Goal: Find specific page/section: Find specific page/section

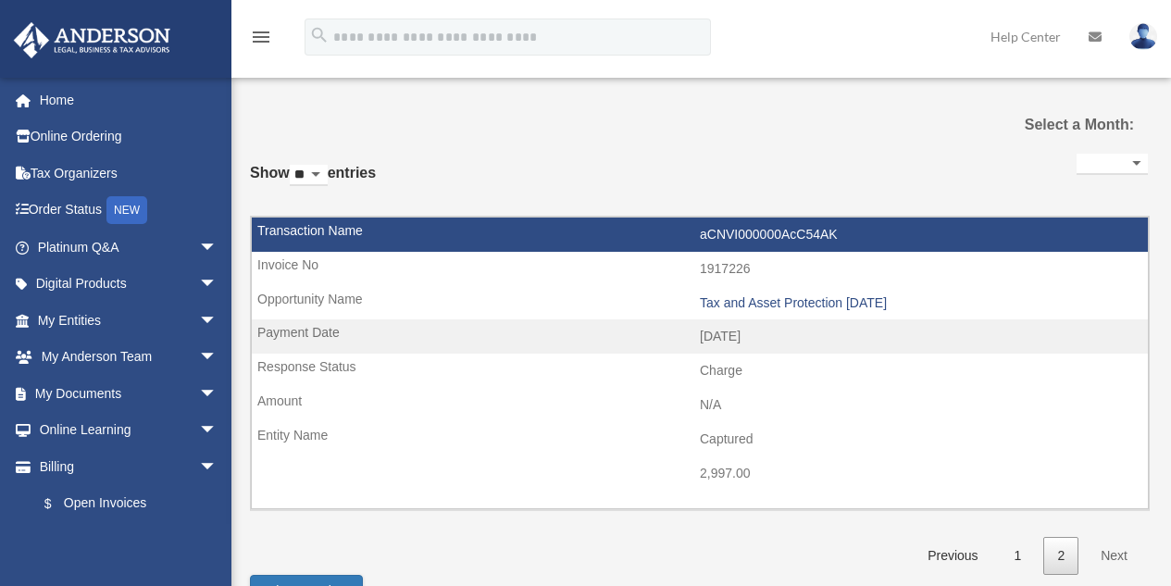
select select
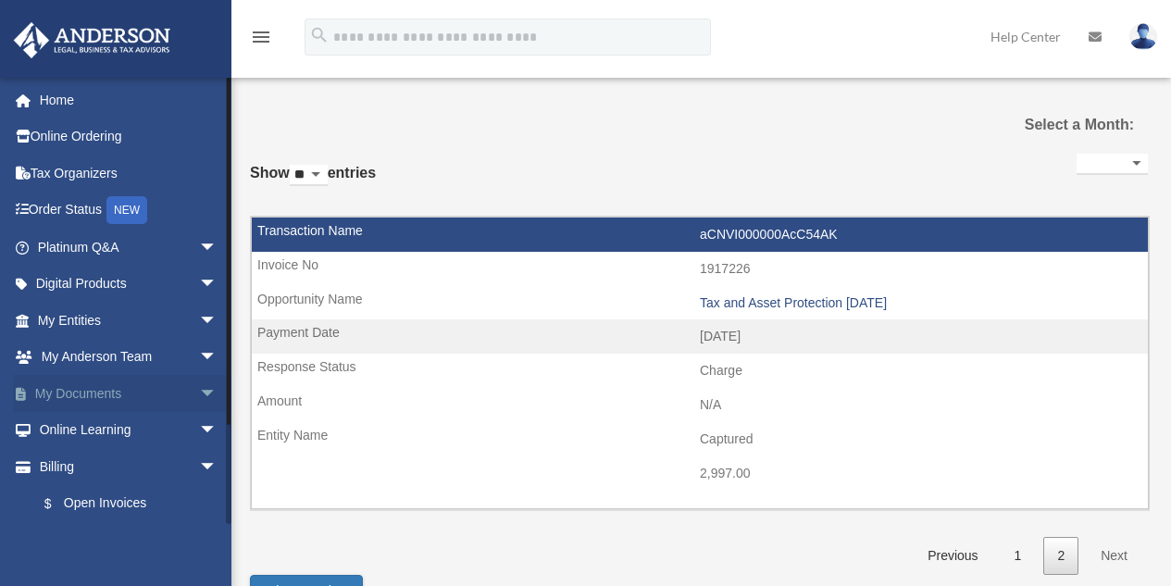
click at [199, 391] on span "arrow_drop_down" at bounding box center [217, 394] width 37 height 38
click at [77, 432] on link "Box" at bounding box center [135, 430] width 219 height 37
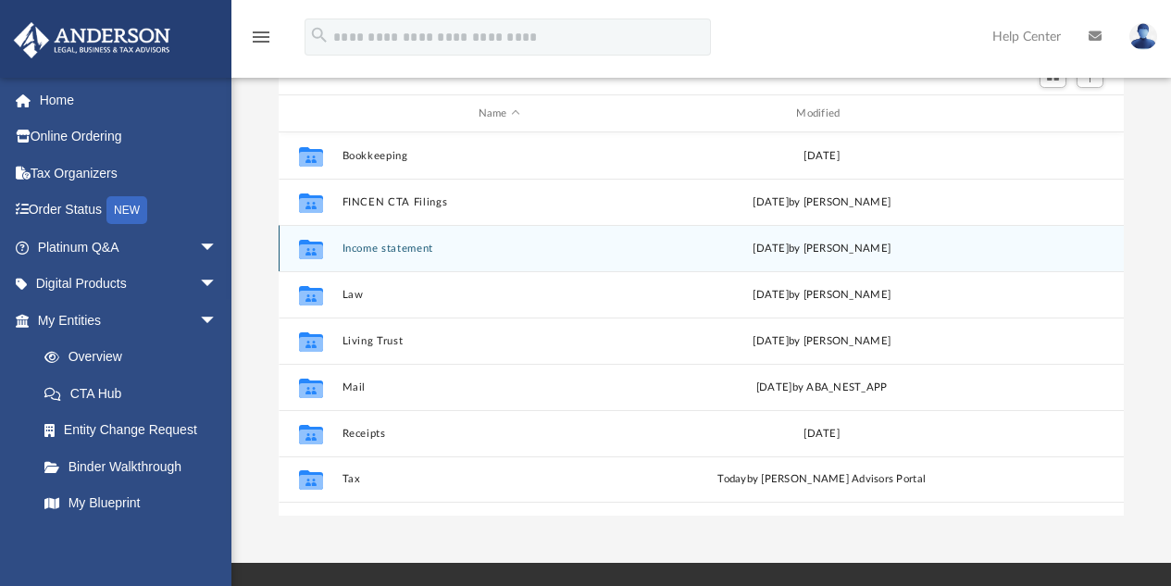
scroll to position [185, 0]
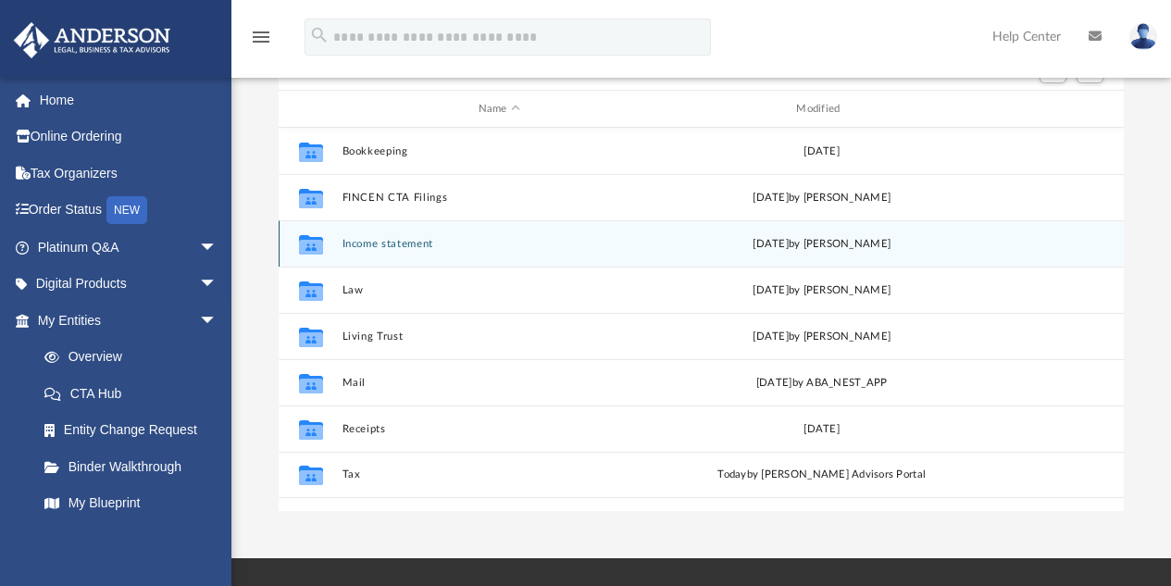
click at [397, 238] on button "Income statement" at bounding box center [499, 244] width 315 height 12
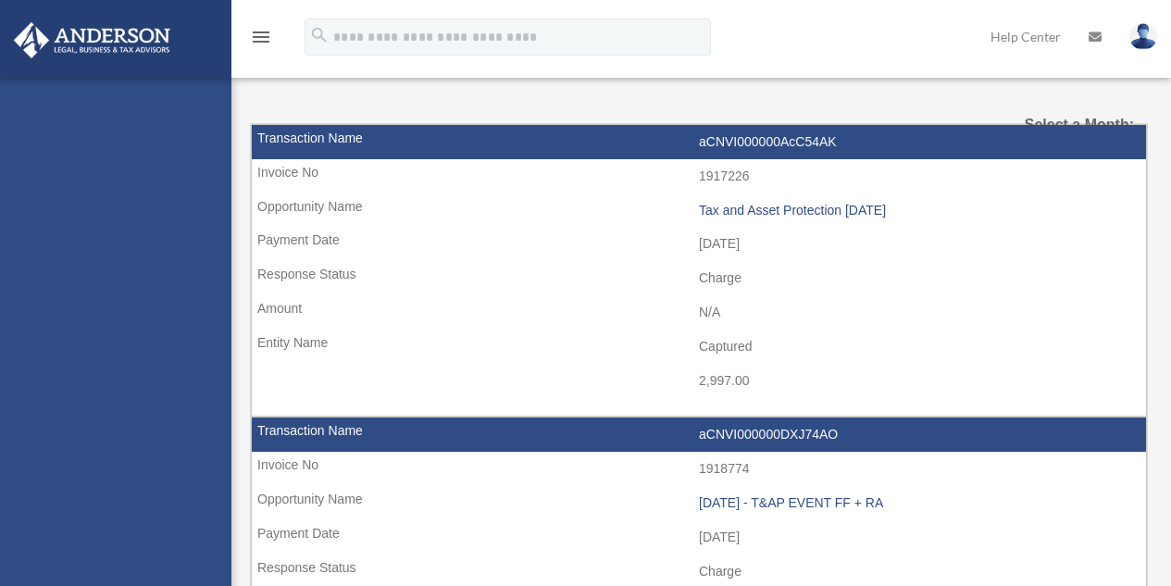
select select
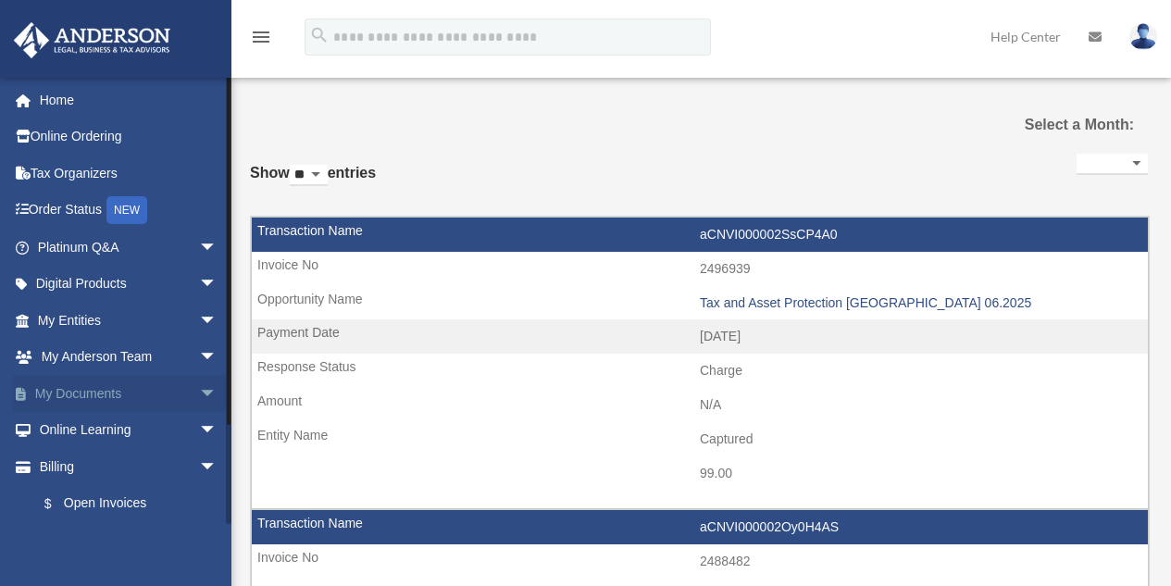
click at [199, 393] on span "arrow_drop_down" at bounding box center [217, 394] width 37 height 38
click at [71, 429] on link "Box" at bounding box center [135, 430] width 219 height 37
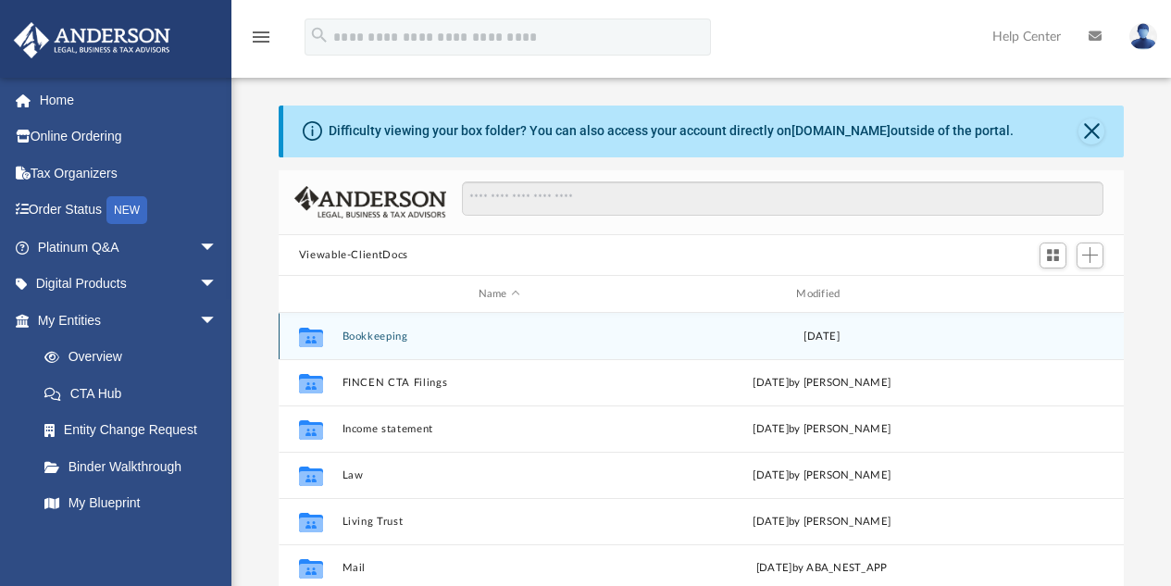
scroll to position [407, 831]
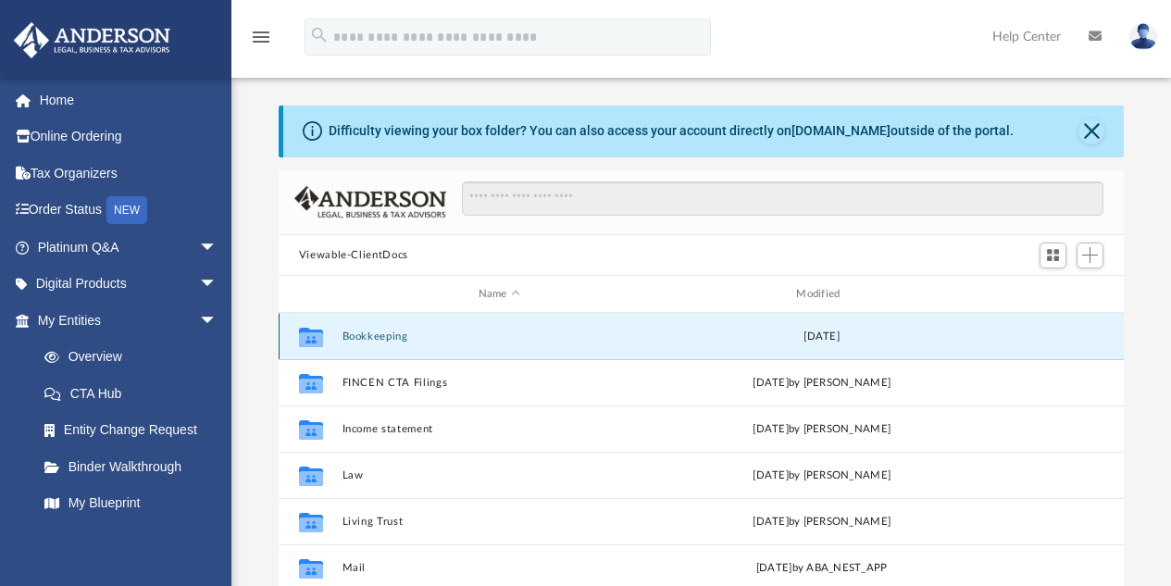
click at [378, 338] on button "Bookkeeping" at bounding box center [499, 337] width 315 height 12
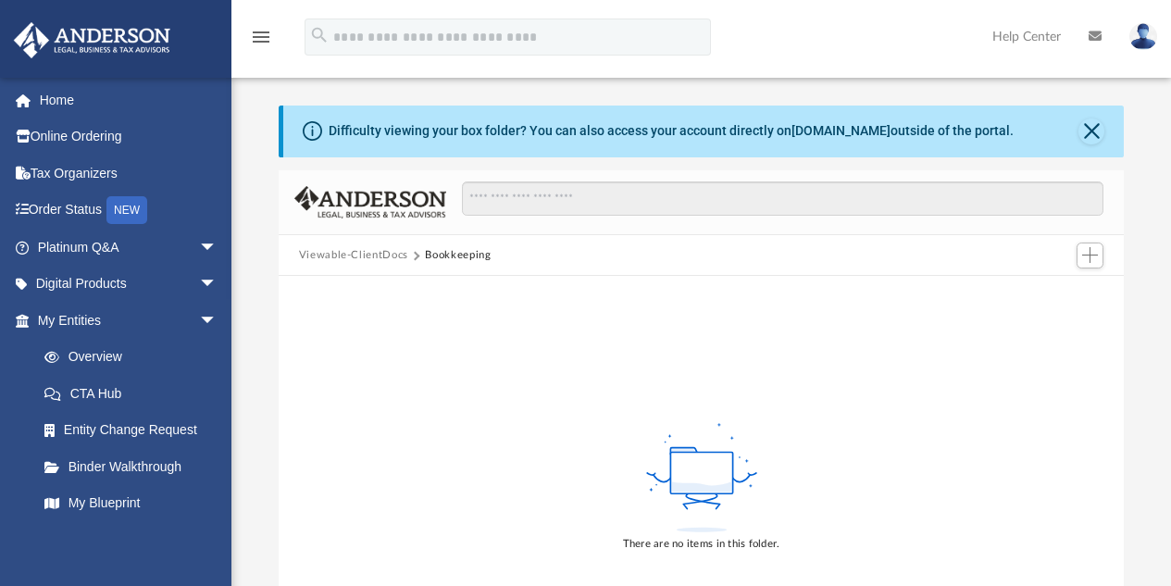
click at [369, 253] on button "Viewable-ClientDocs" at bounding box center [353, 255] width 109 height 17
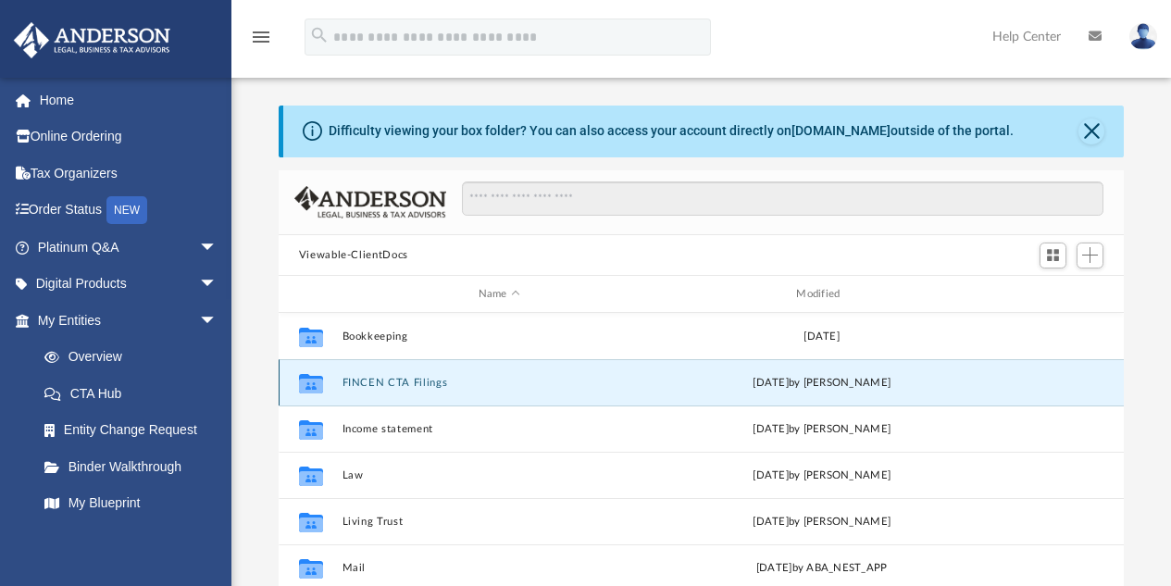
click at [410, 387] on button "FINCEN CTA Filings" at bounding box center [499, 383] width 315 height 12
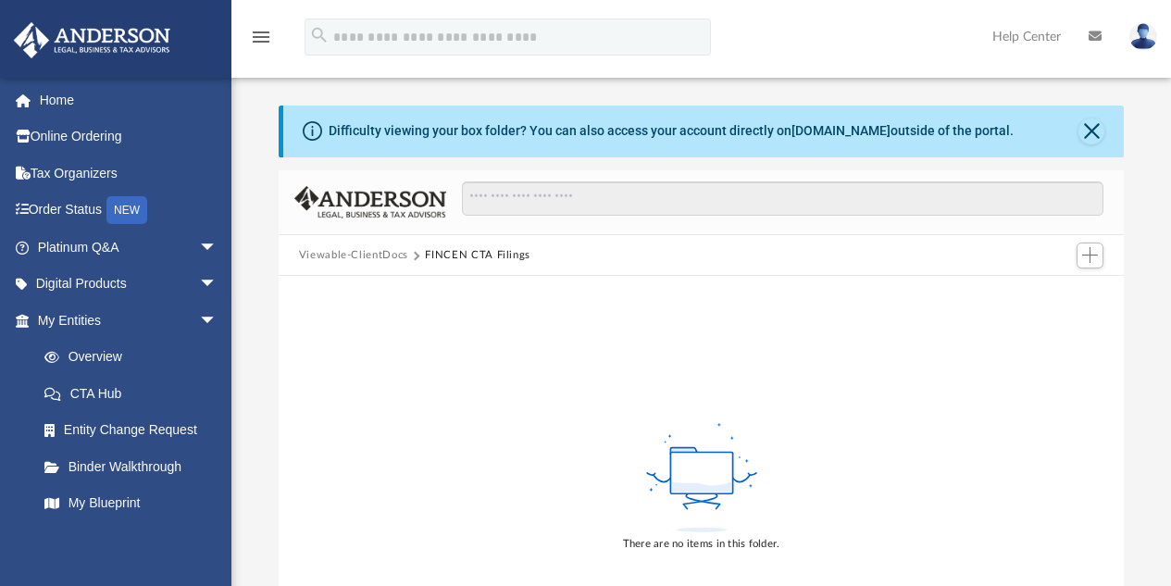
click at [365, 253] on button "Viewable-ClientDocs" at bounding box center [353, 255] width 109 height 17
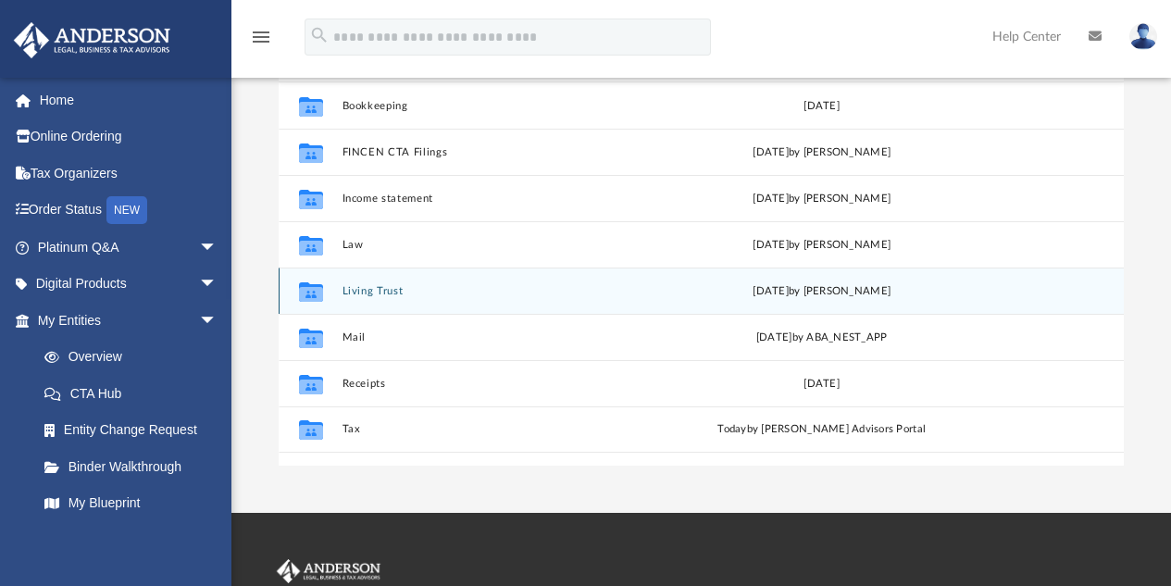
scroll to position [278, 0]
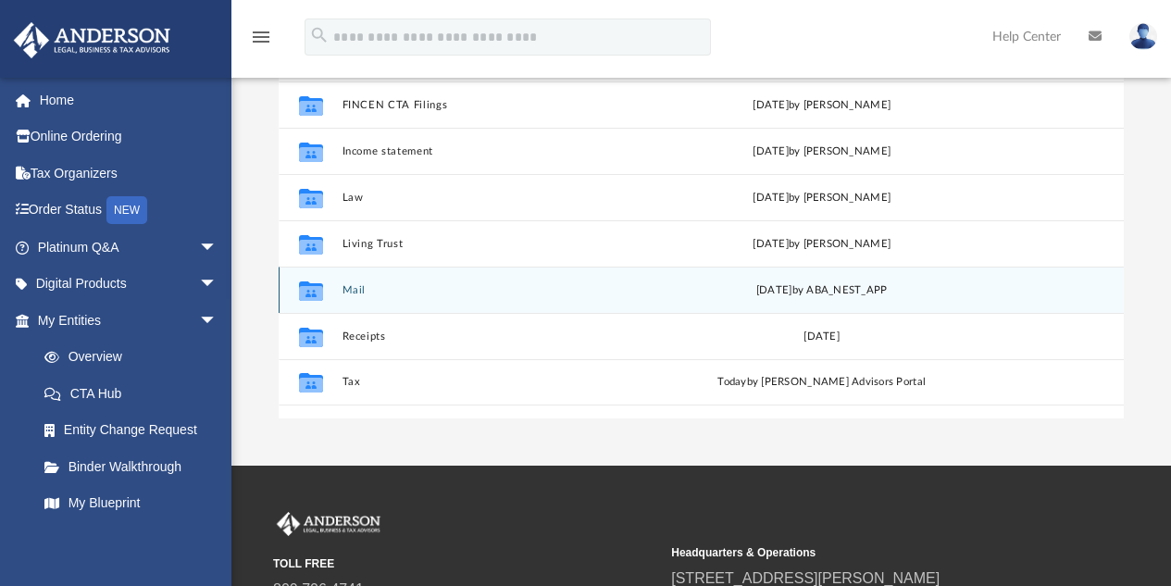
click at [346, 287] on button "Mail" at bounding box center [499, 290] width 315 height 12
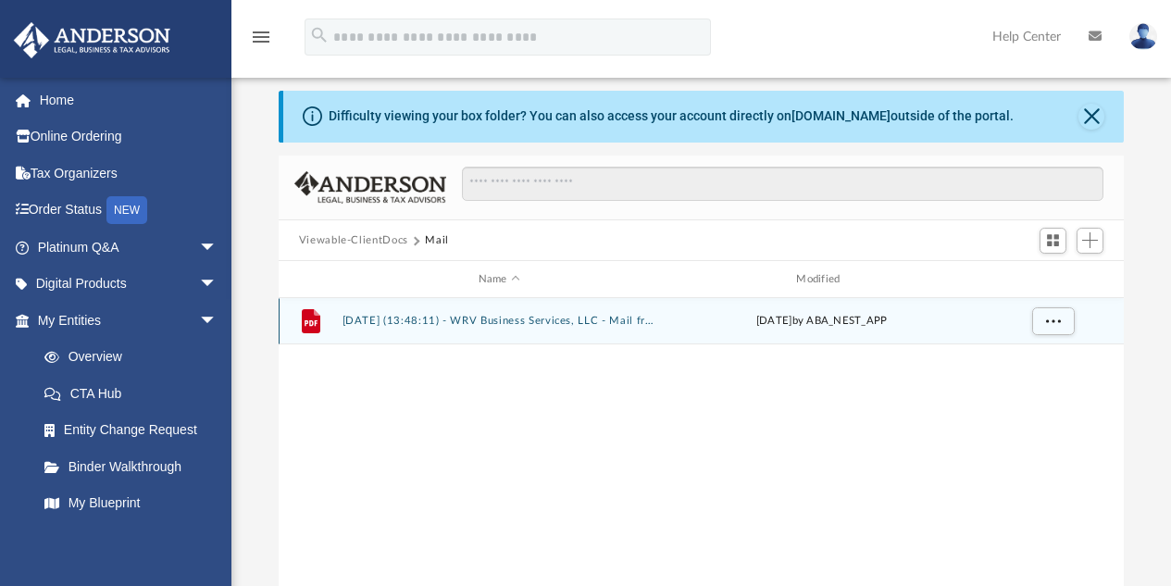
scroll to position [0, 0]
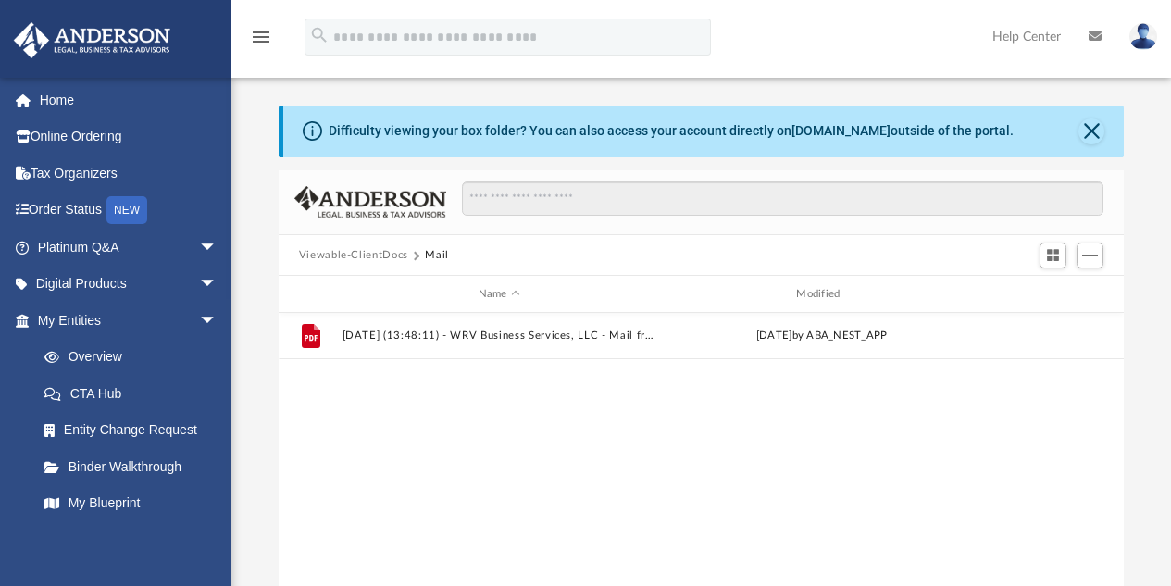
click at [360, 254] on button "Viewable-ClientDocs" at bounding box center [353, 255] width 109 height 17
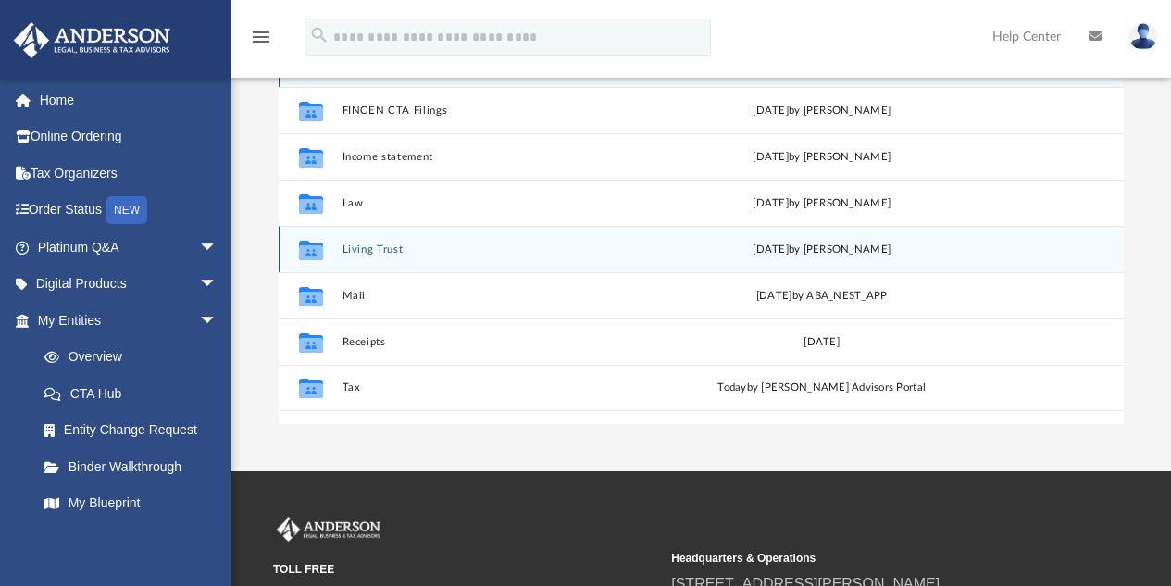
scroll to position [278, 0]
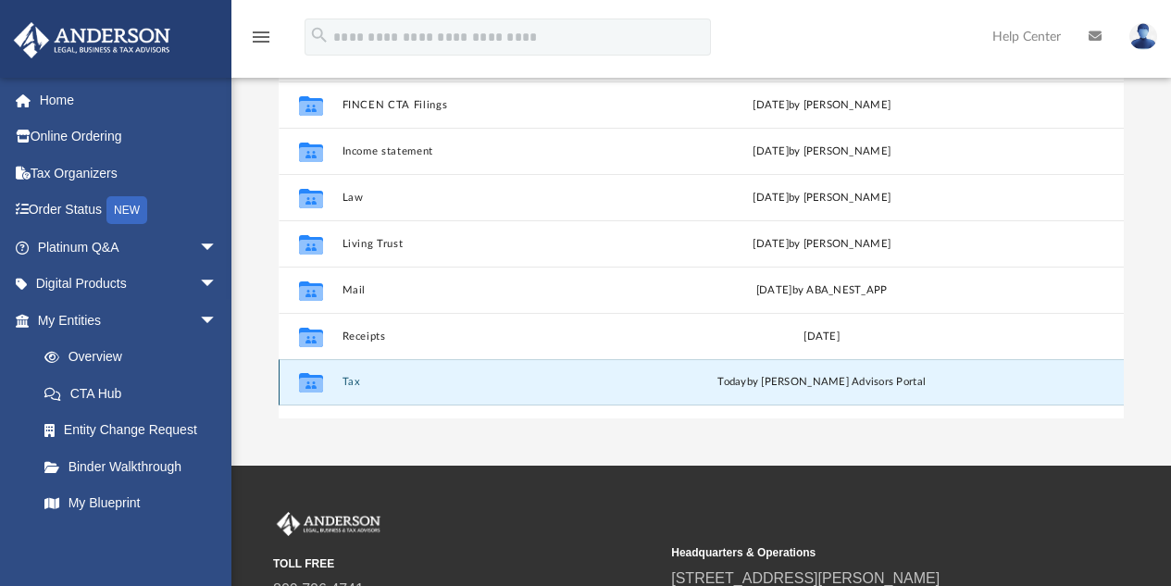
click at [349, 380] on button "Tax" at bounding box center [499, 383] width 315 height 12
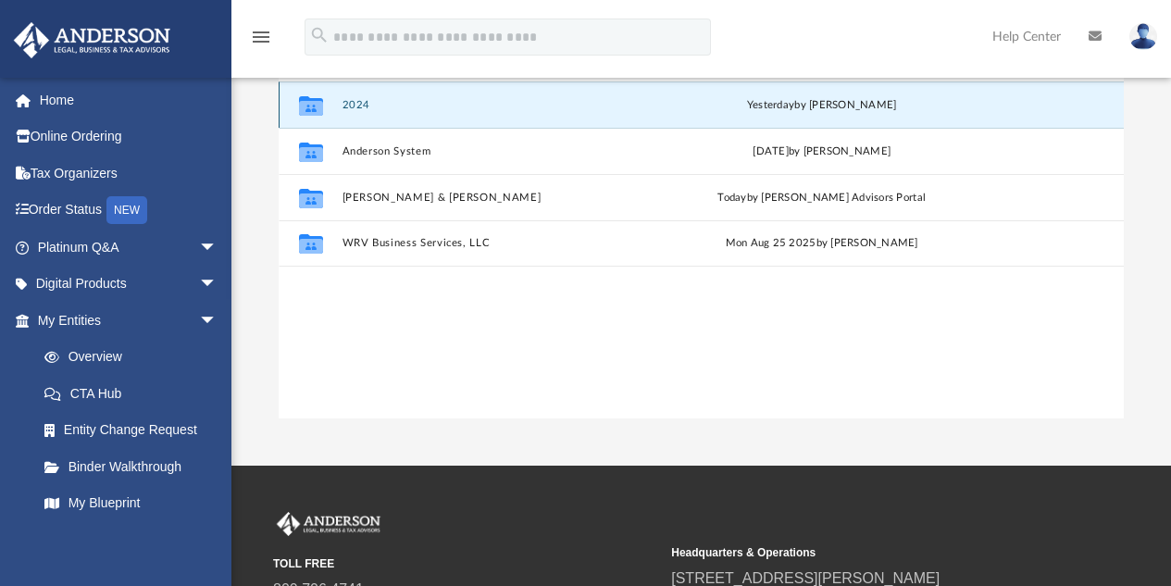
click at [346, 103] on button "2024" at bounding box center [499, 105] width 315 height 12
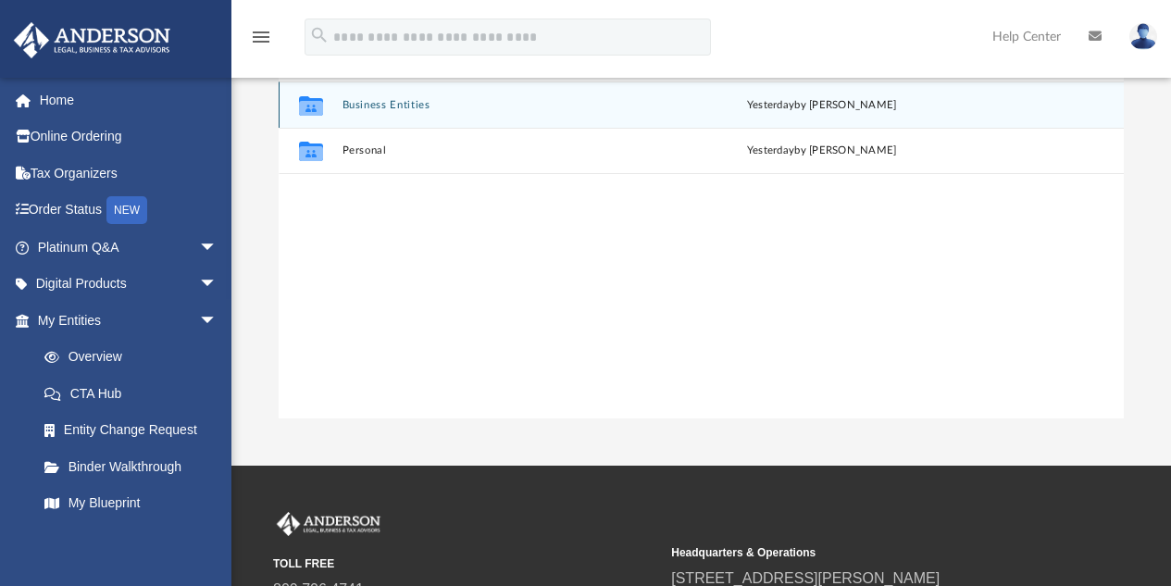
click at [346, 103] on button "Business Entities" at bounding box center [499, 105] width 315 height 12
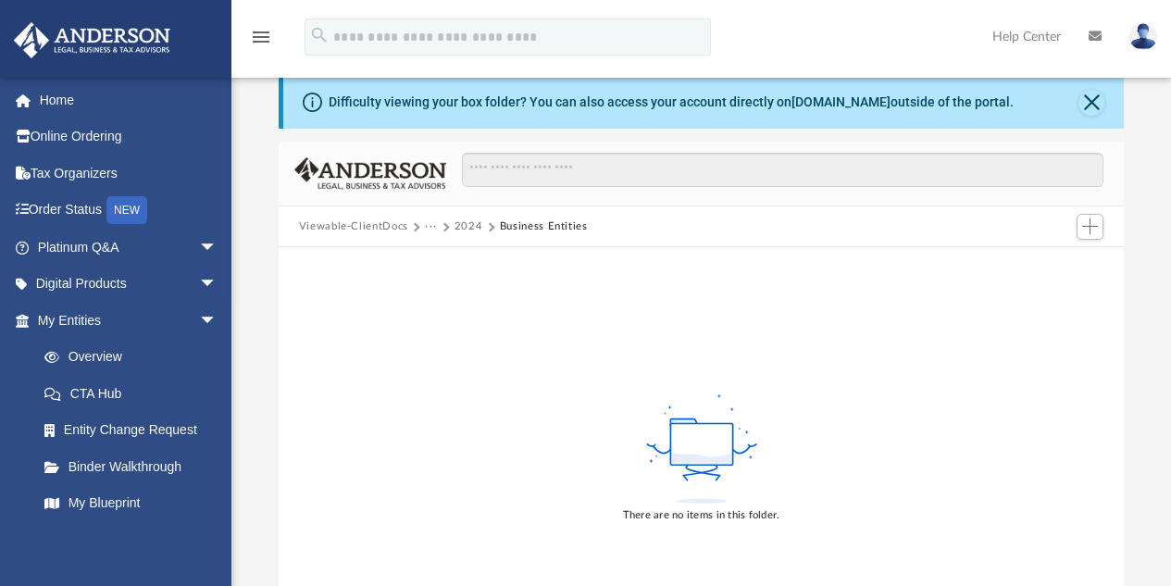
scroll to position [0, 0]
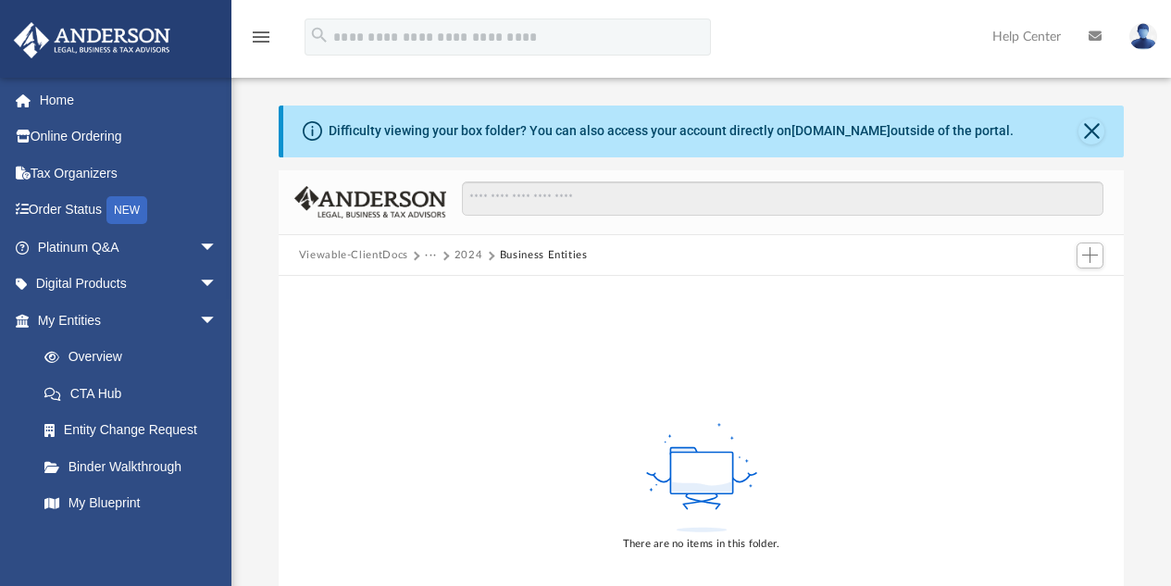
click at [465, 249] on button "2024" at bounding box center [469, 255] width 29 height 17
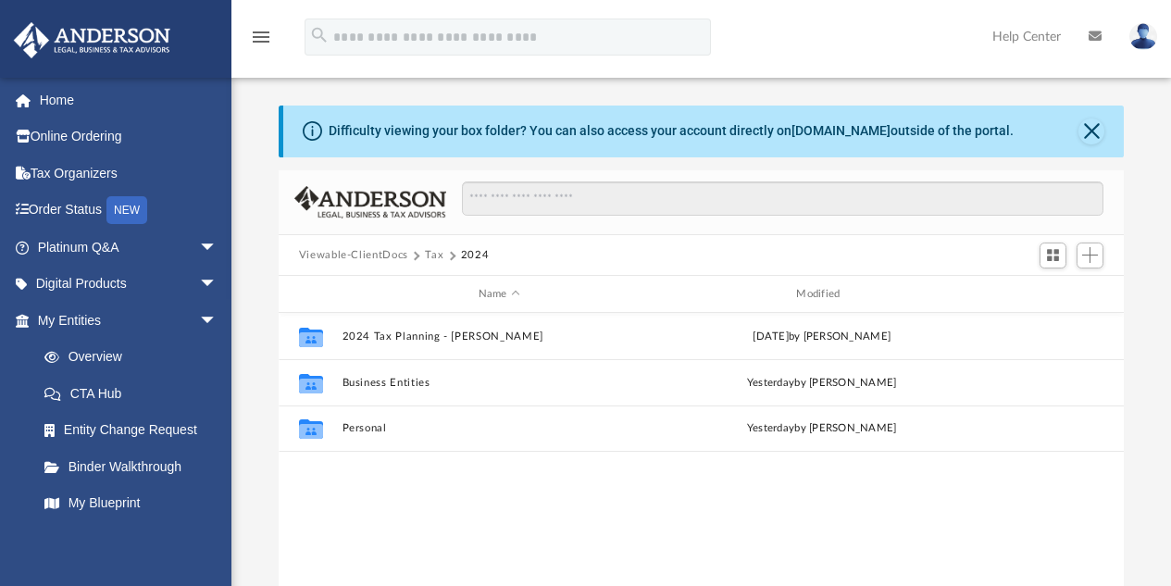
scroll to position [407, 831]
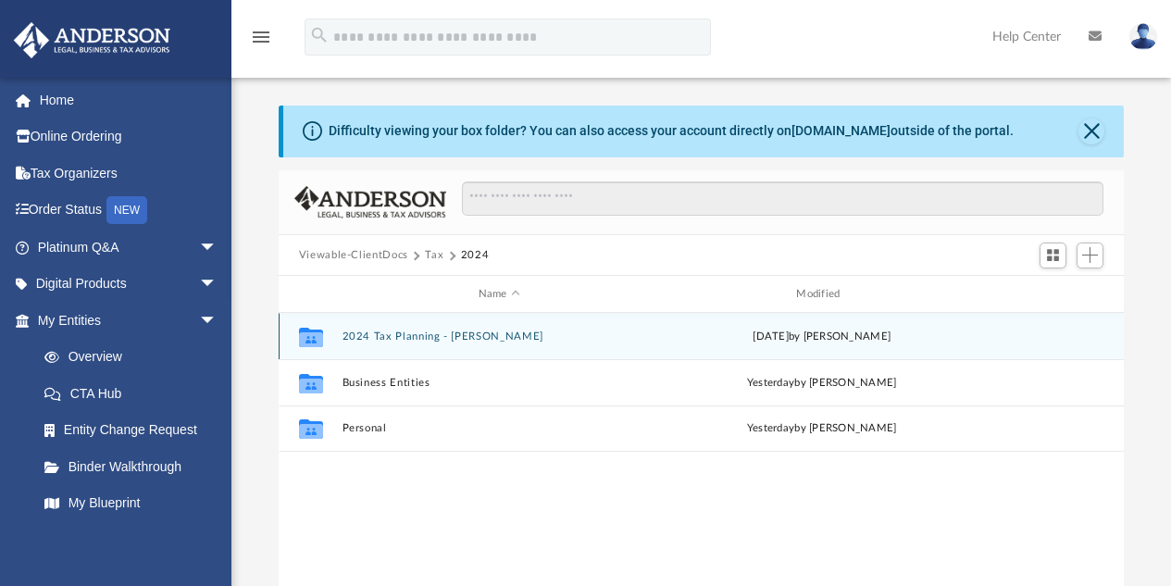
click at [402, 340] on button "2024 Tax Planning - eliot" at bounding box center [499, 337] width 315 height 12
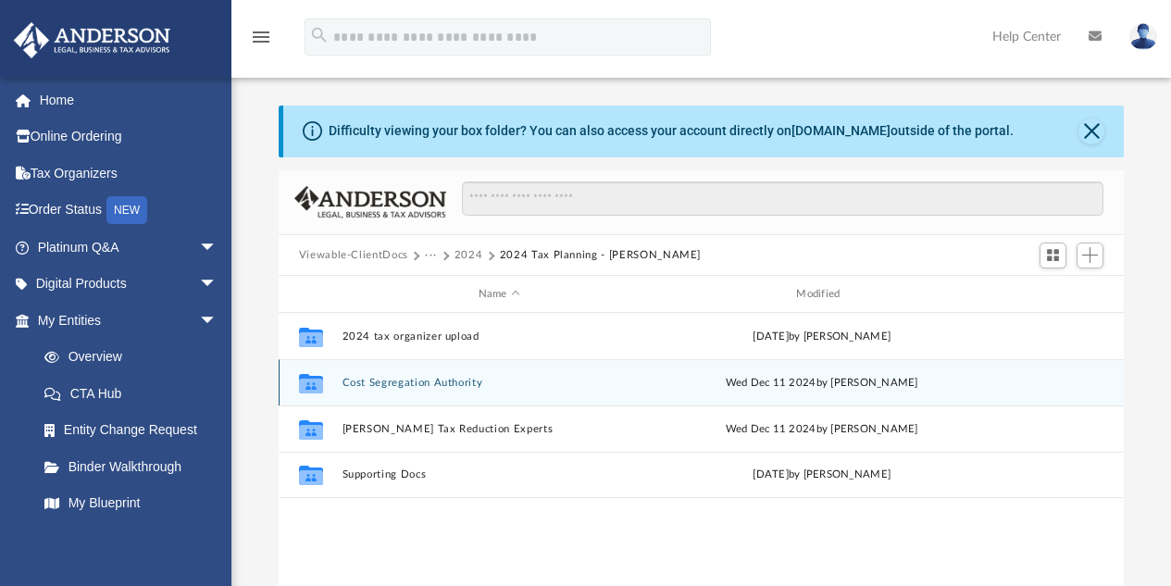
click at [421, 383] on button "Cost Segregation Authority" at bounding box center [499, 383] width 315 height 12
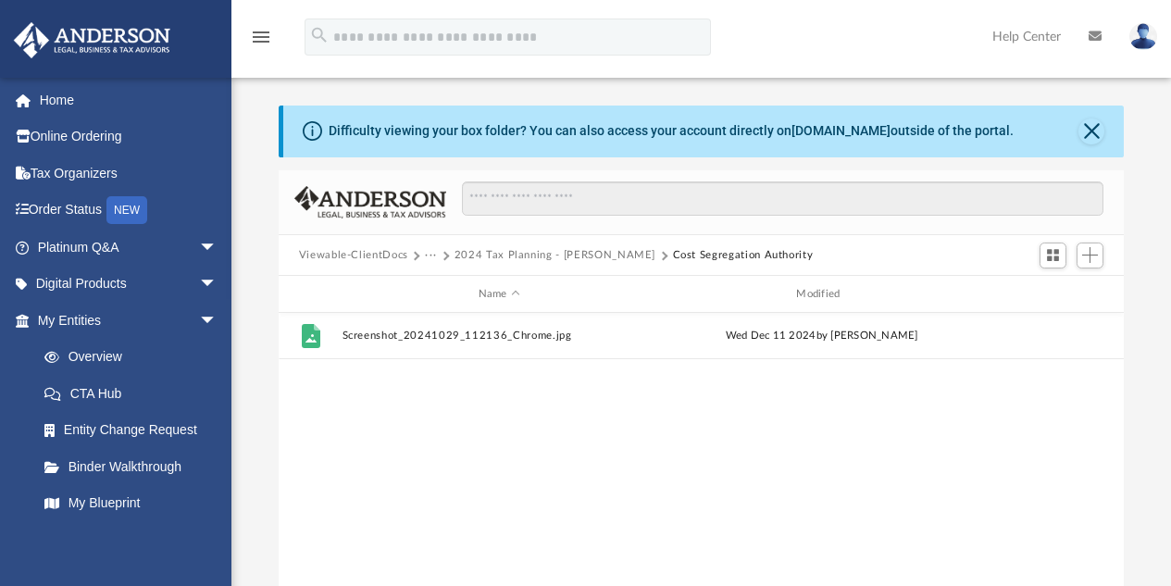
click at [532, 254] on button "2024 Tax Planning - eliot" at bounding box center [555, 255] width 201 height 17
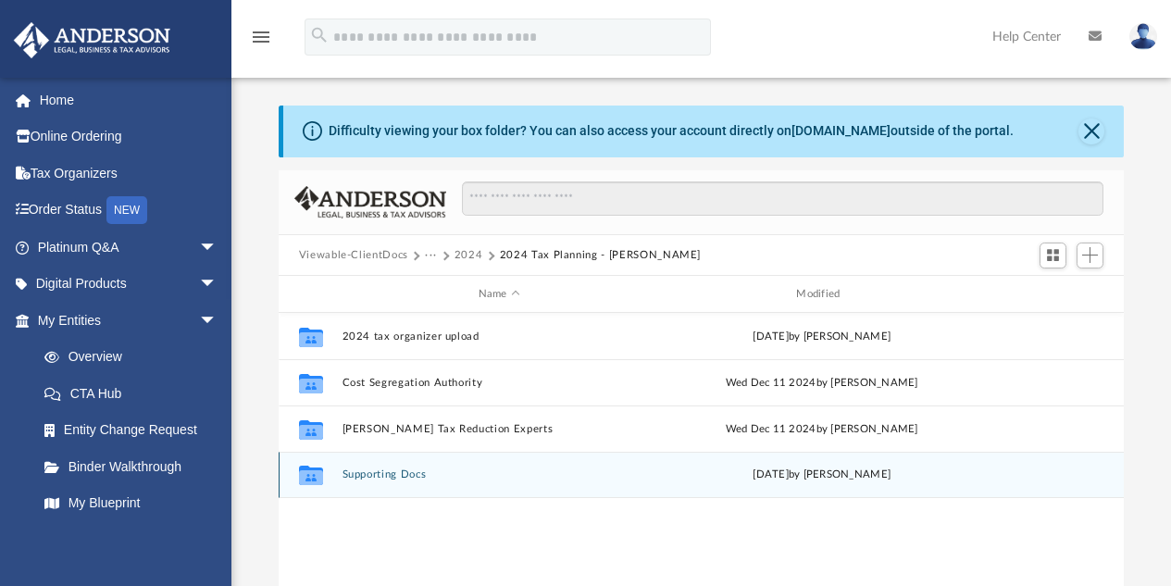
click at [403, 475] on button "Supporting Docs" at bounding box center [499, 475] width 315 height 12
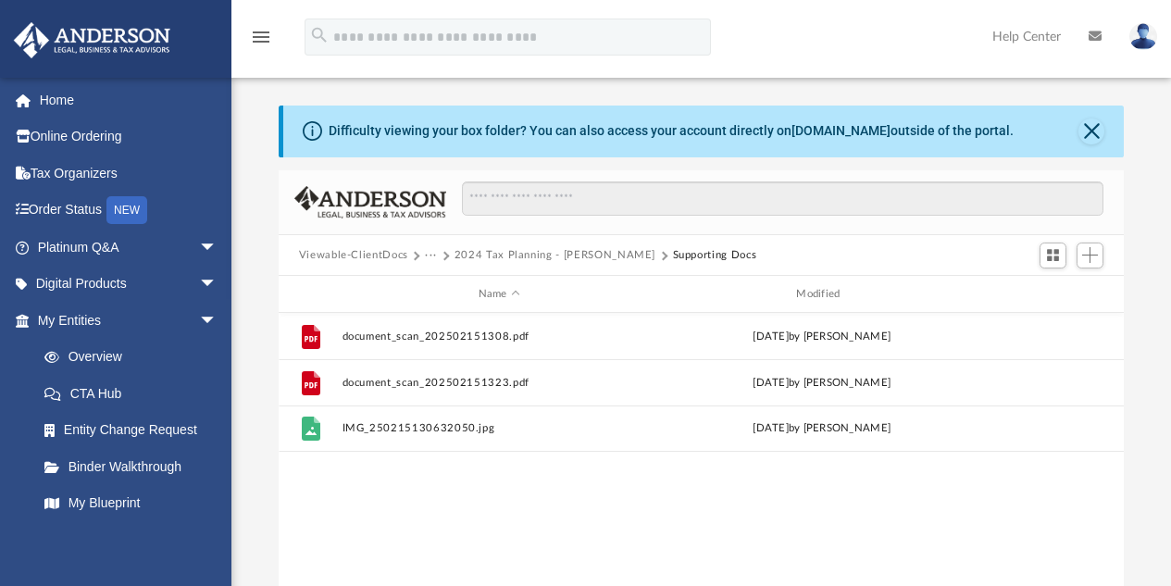
click at [535, 252] on button "2024 Tax Planning - eliot" at bounding box center [555, 255] width 201 height 17
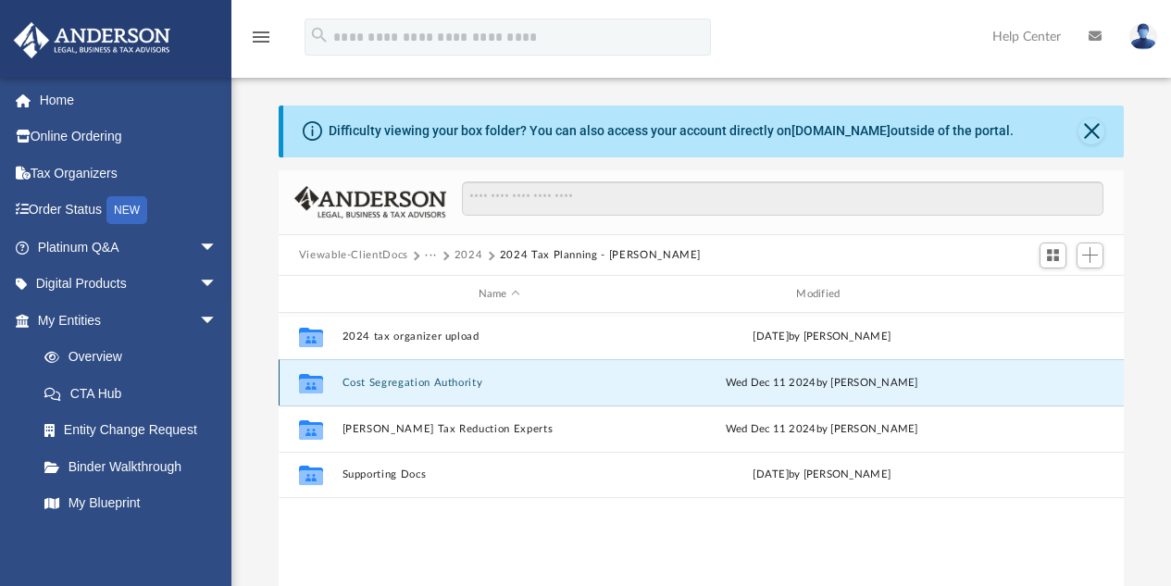
click at [387, 381] on button "Cost Segregation Authority" at bounding box center [499, 383] width 315 height 12
